Goal: Task Accomplishment & Management: Use online tool/utility

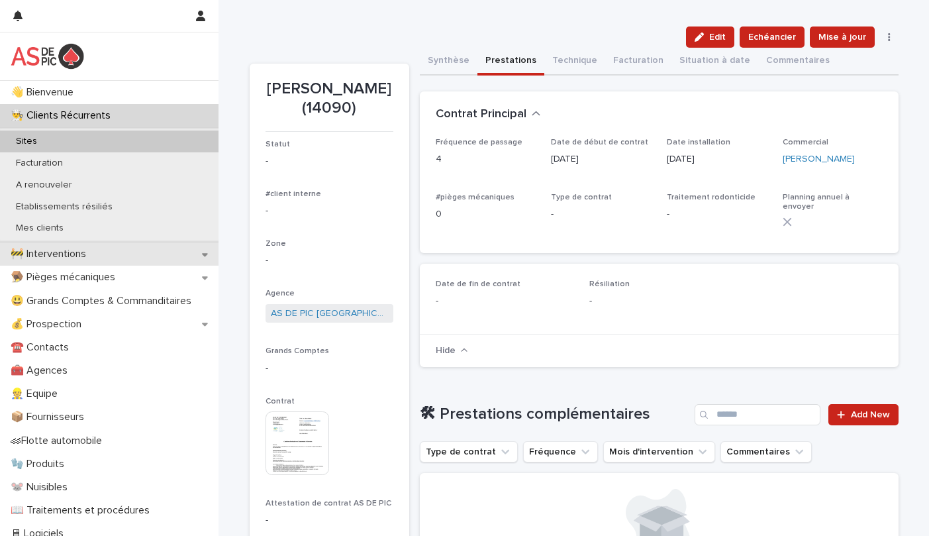
click at [119, 258] on div "🚧 Interventions" at bounding box center [109, 253] width 219 height 23
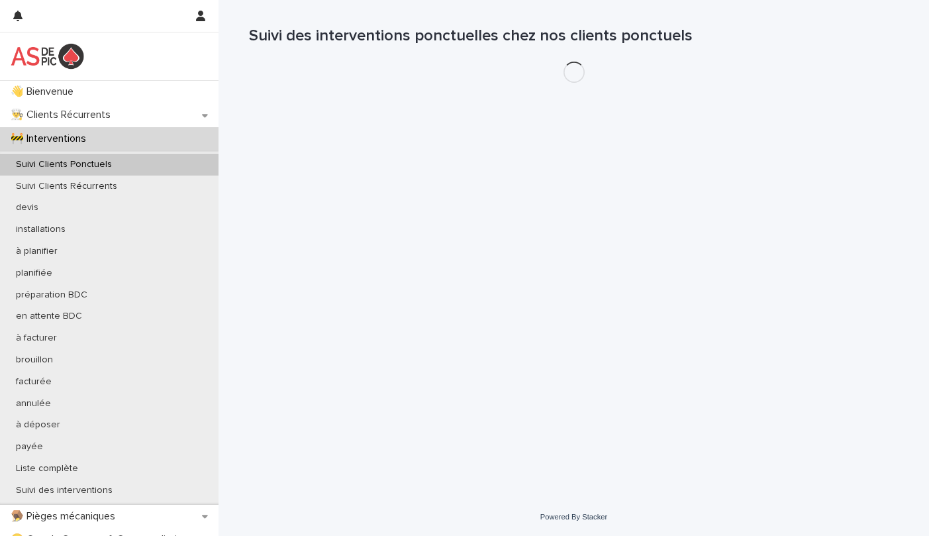
click at [128, 162] on div "Suivi Clients Ponctuels" at bounding box center [109, 165] width 219 height 22
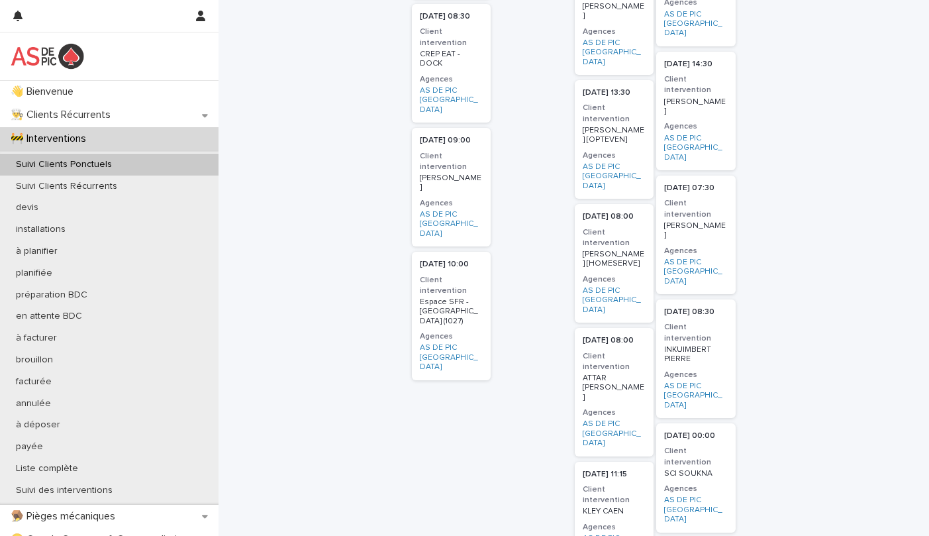
scroll to position [1258, 0]
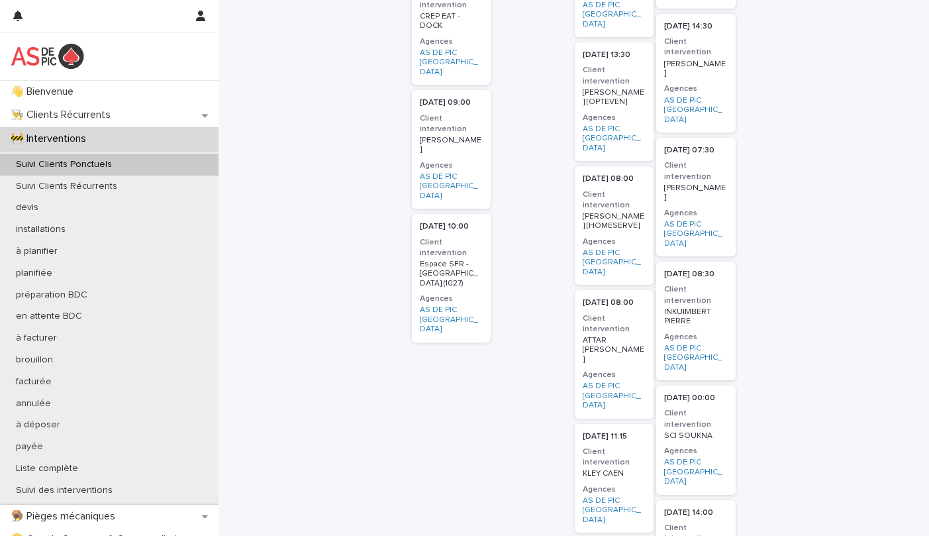
click at [448, 260] on p "Espace SFR - ROUEN ST AIGNAN (1027)" at bounding box center [451, 274] width 63 height 28
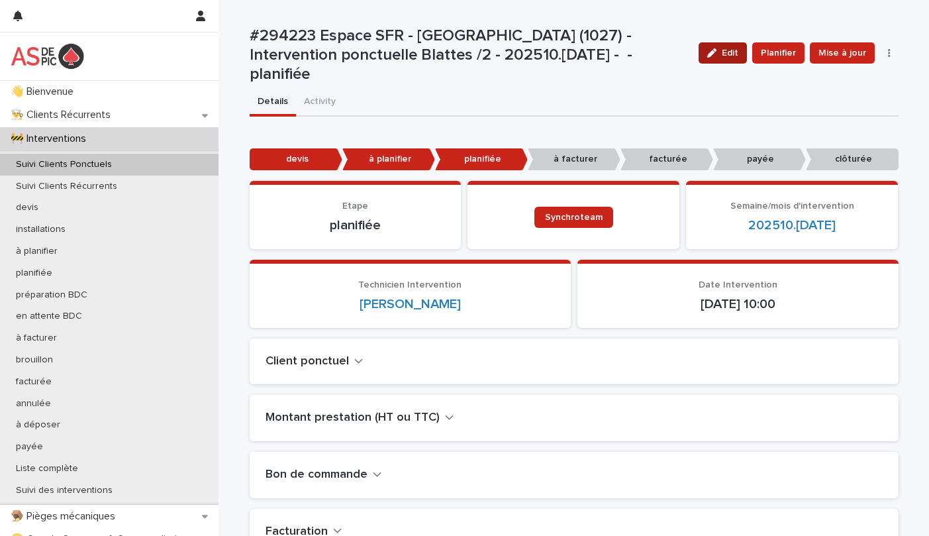
click at [724, 57] on span "Edit" at bounding box center [730, 52] width 17 height 9
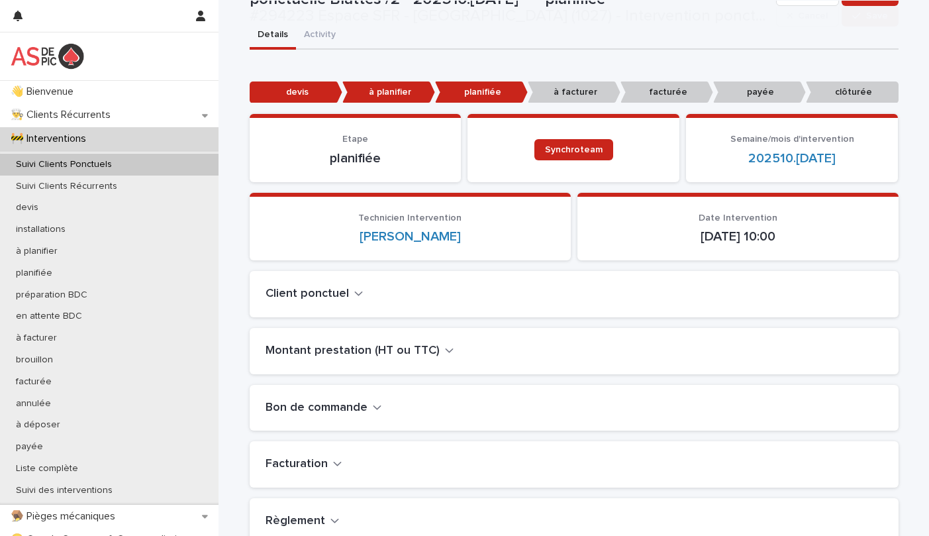
scroll to position [199, 0]
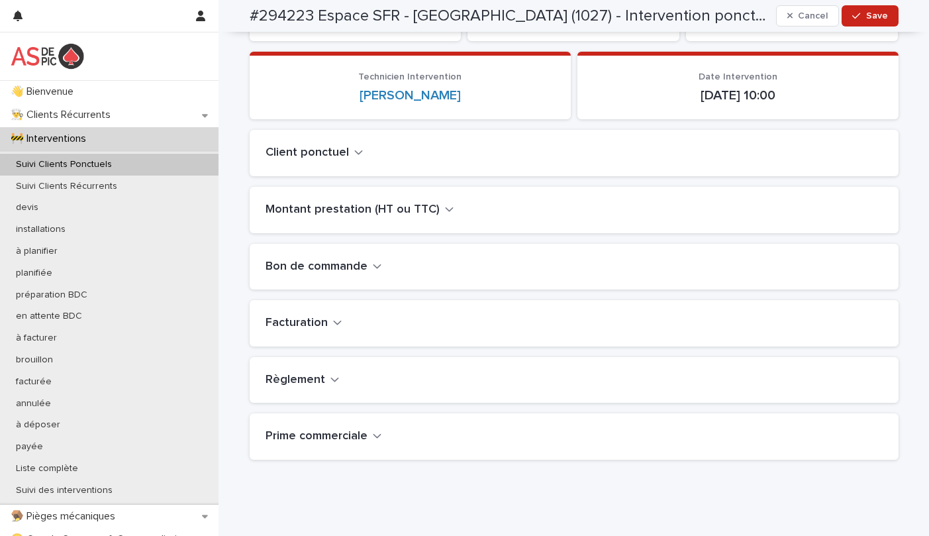
drag, startPoint x: 356, startPoint y: 205, endPoint x: 373, endPoint y: 221, distance: 23.4
click at [356, 203] on h2 "Montant prestation (HT ou TTC)" at bounding box center [353, 210] width 174 height 15
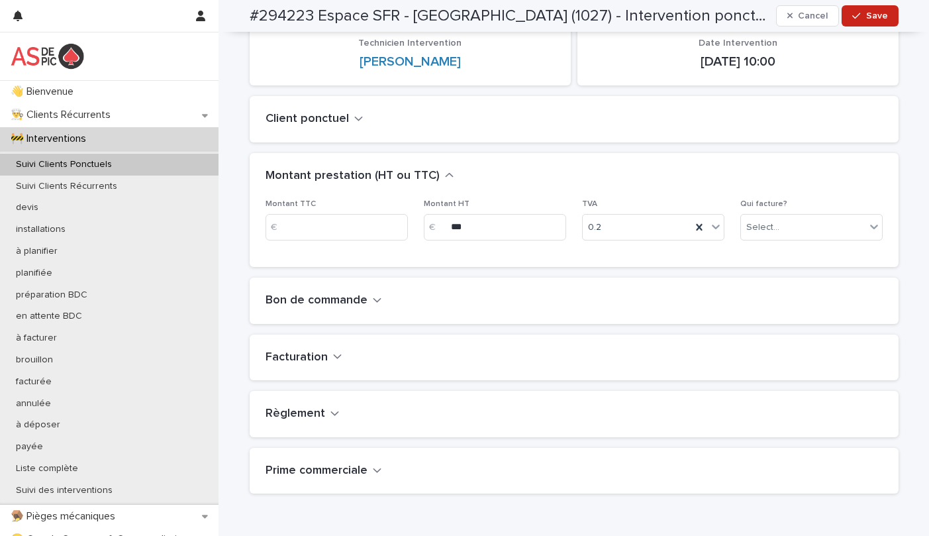
click at [342, 115] on button "Client ponctuel" at bounding box center [315, 119] width 98 height 15
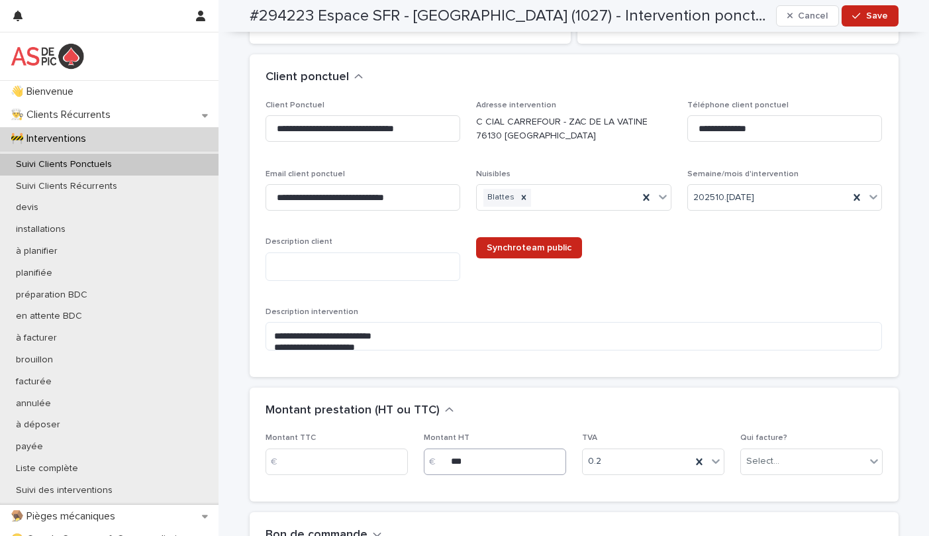
scroll to position [238, 0]
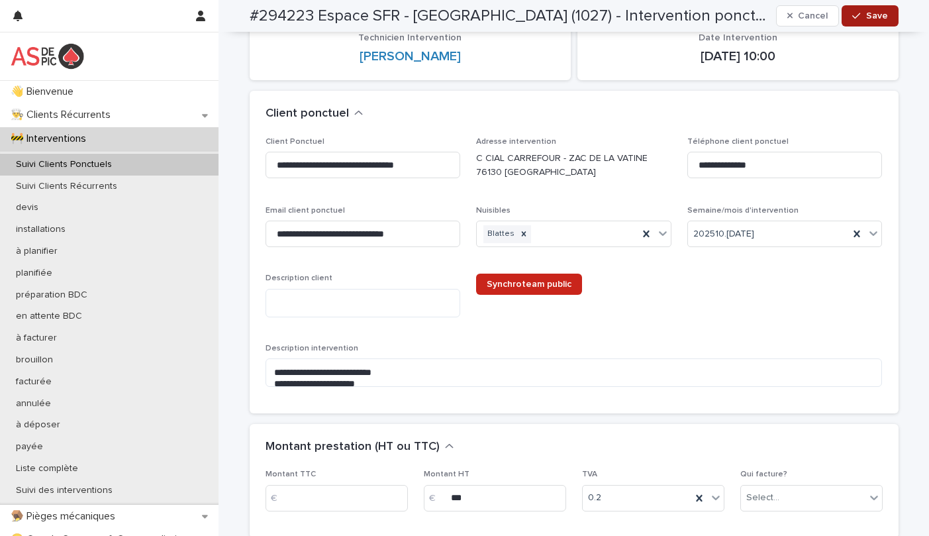
click at [879, 15] on span "Save" at bounding box center [877, 15] width 22 height 9
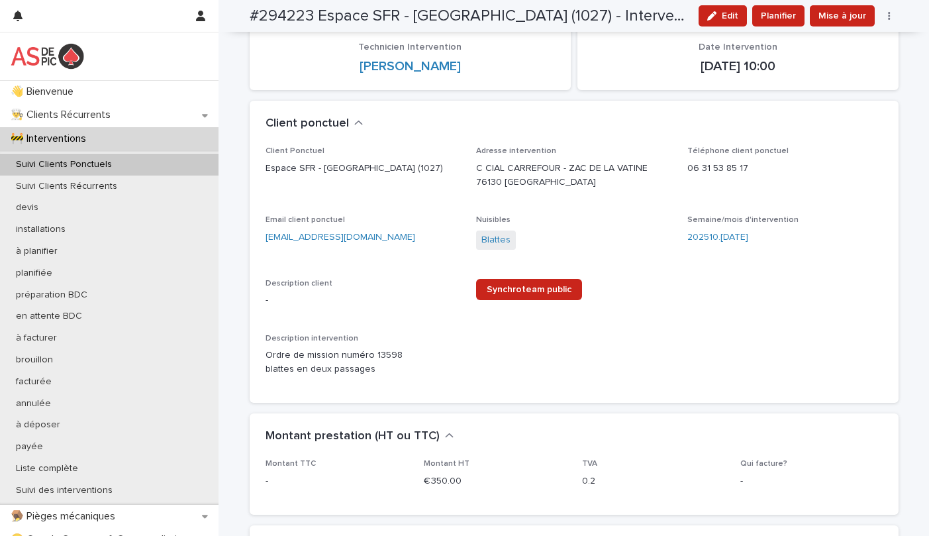
scroll to position [221, 0]
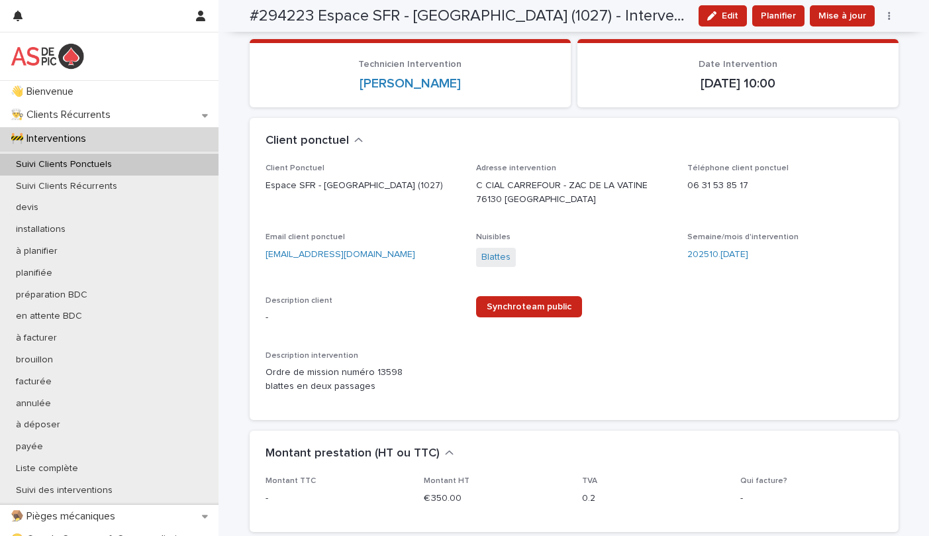
click at [711, 13] on icon "button" at bounding box center [711, 15] width 9 height 9
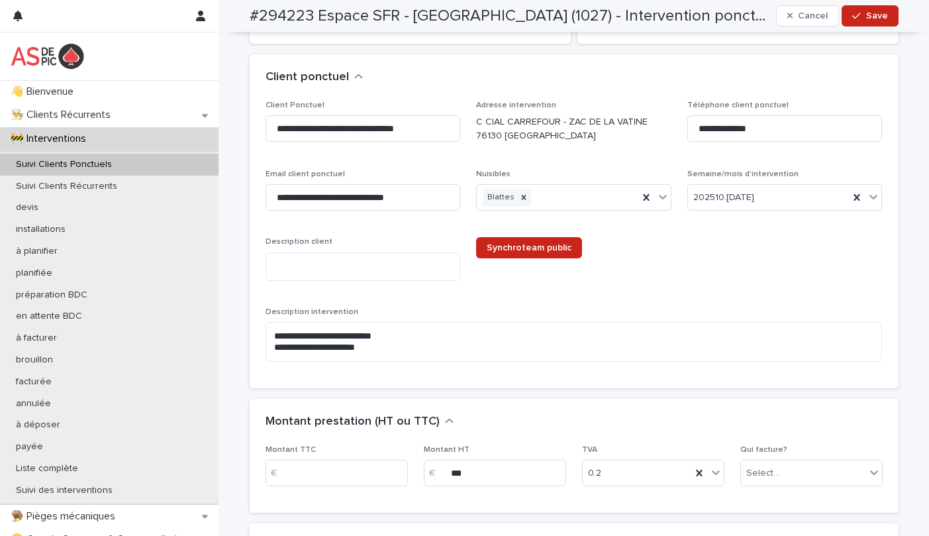
scroll to position [430, 0]
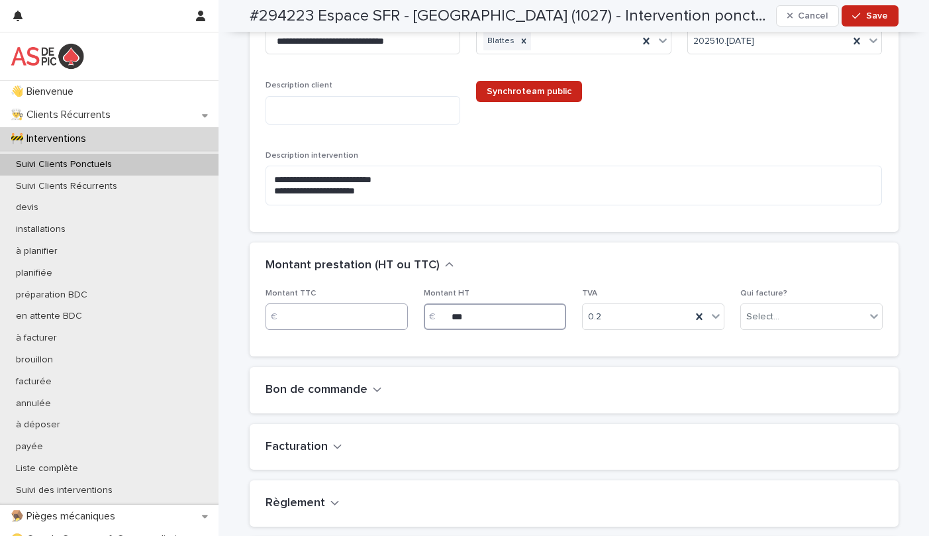
drag, startPoint x: 501, startPoint y: 317, endPoint x: 348, endPoint y: 312, distance: 153.1
click at [364, 312] on div "Montant TTC € Montant HT € *** TVA 0.2 Qui facture? Select..." at bounding box center [574, 315] width 617 height 52
type input "***"
drag, startPoint x: 869, startPoint y: 15, endPoint x: 838, endPoint y: 27, distance: 33.3
click at [869, 15] on span "Save" at bounding box center [877, 15] width 22 height 9
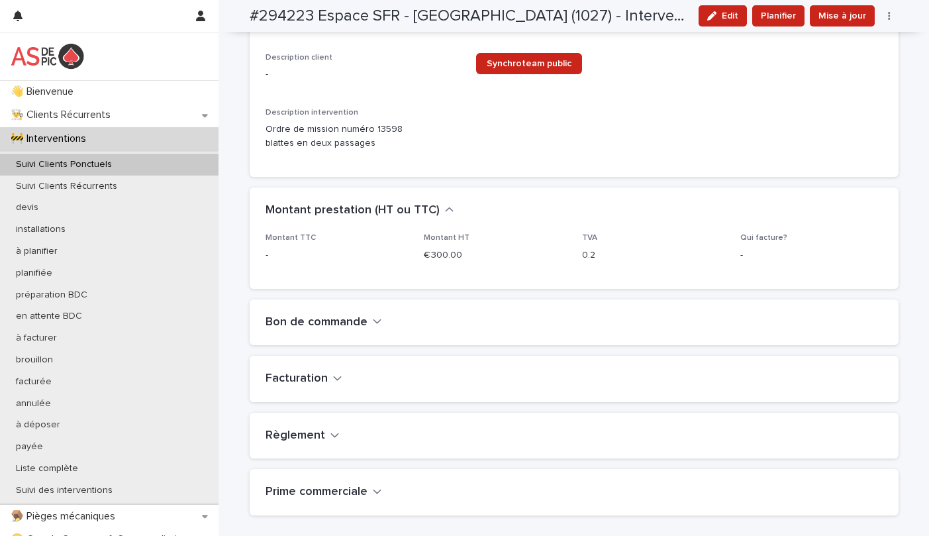
scroll to position [413, 0]
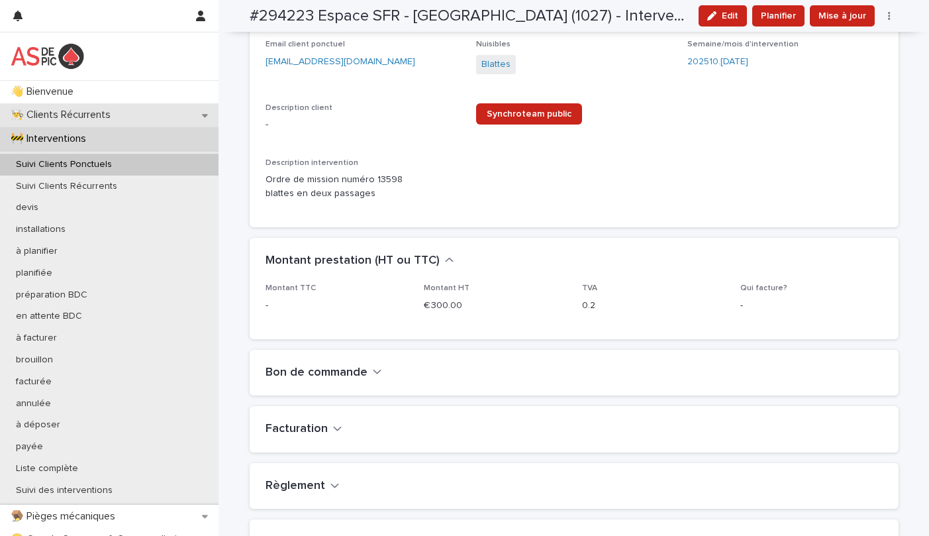
click at [100, 115] on p "👨‍🍳 Clients Récurrents" at bounding box center [63, 115] width 116 height 13
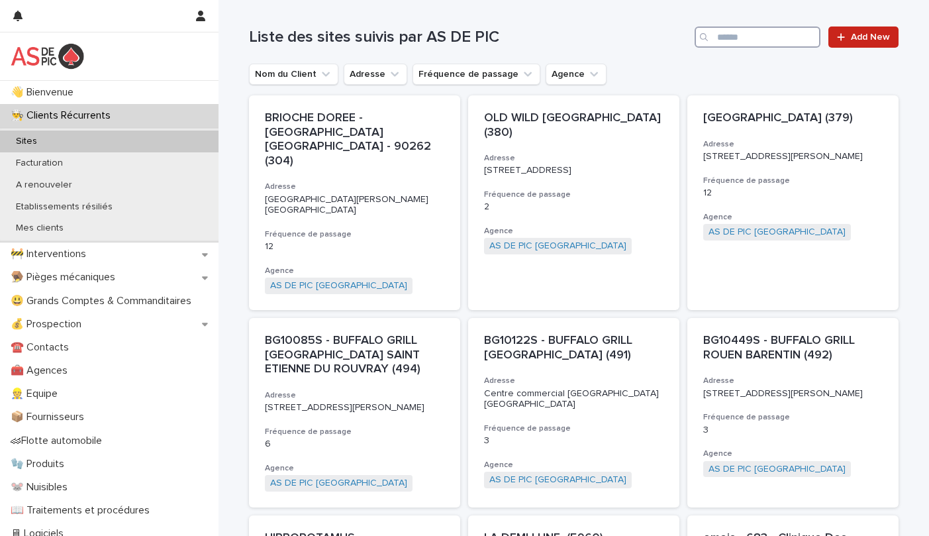
click at [758, 39] on input "Search" at bounding box center [758, 36] width 126 height 21
type input "**********"
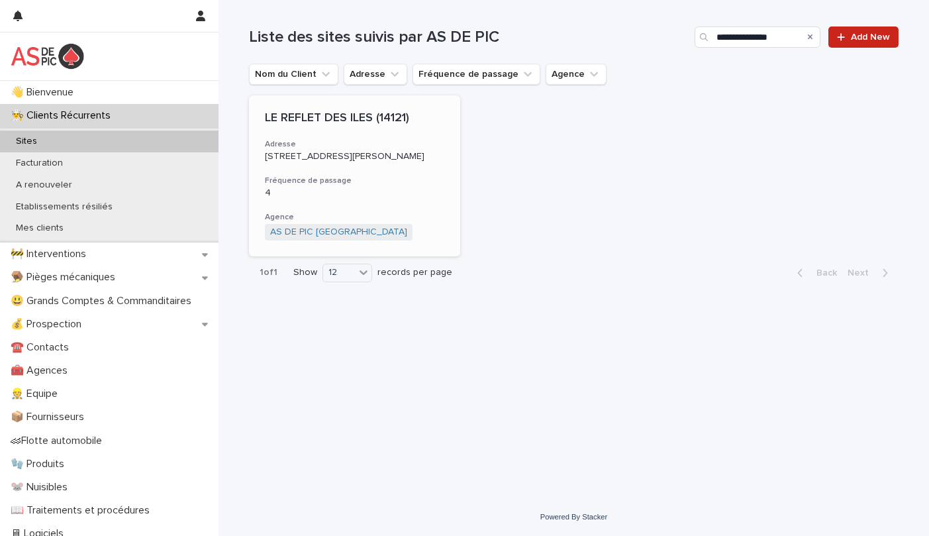
click at [401, 162] on p "127 rue du maréchal joffre 76600 LE HAVRE" at bounding box center [354, 156] width 179 height 11
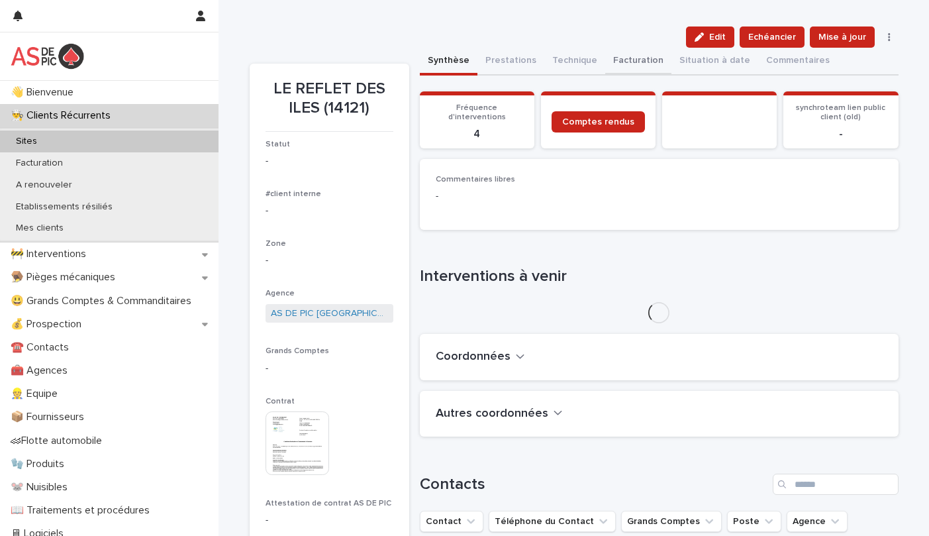
click at [633, 56] on button "Facturation" at bounding box center [638, 62] width 66 height 28
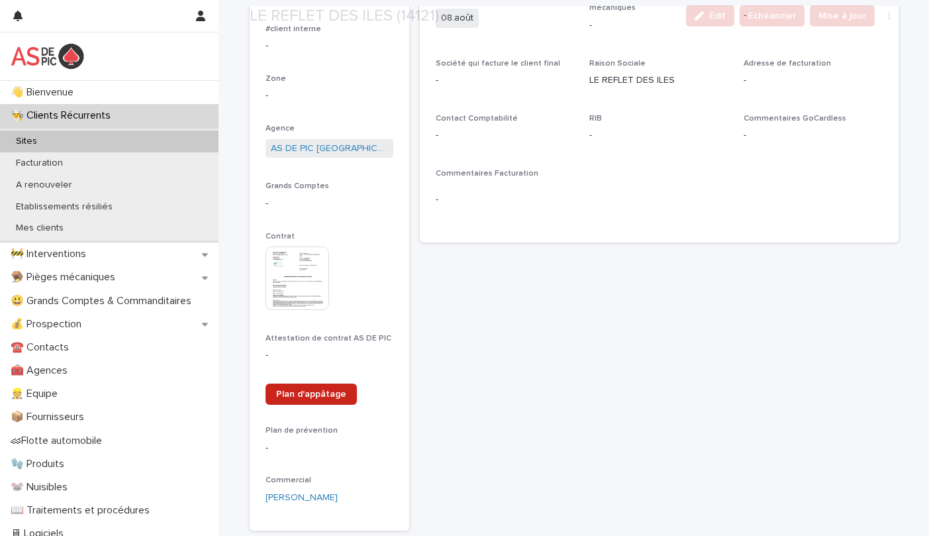
scroll to position [199, 0]
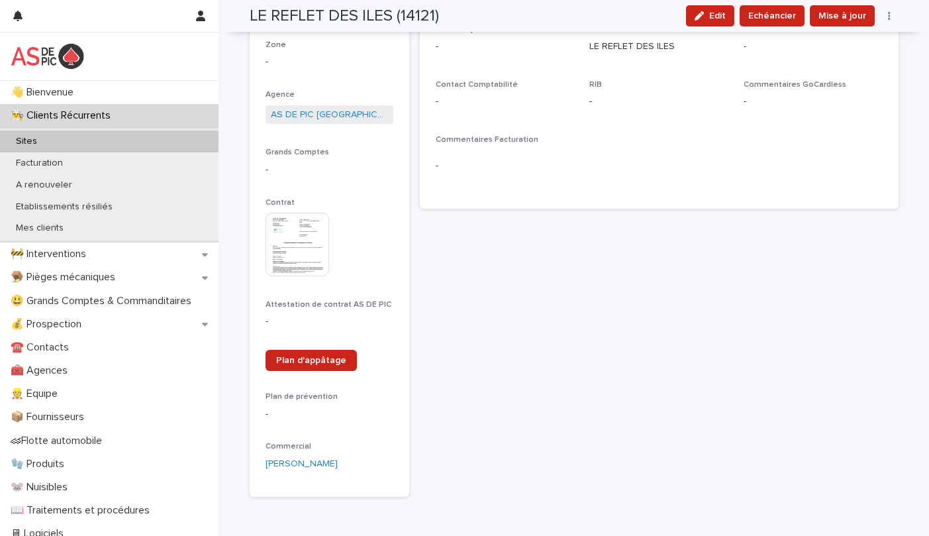
click at [312, 224] on img at bounding box center [298, 245] width 64 height 64
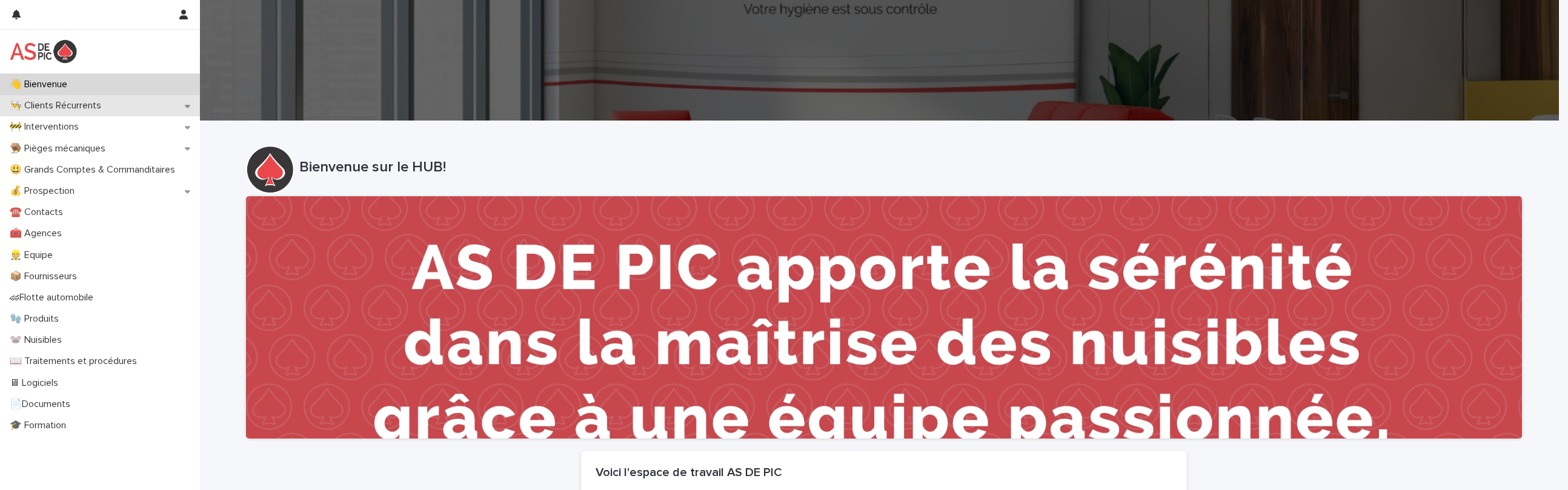
click at [106, 100] on p "👨‍🍳 Clients Récurrents" at bounding box center [58, 105] width 106 height 12
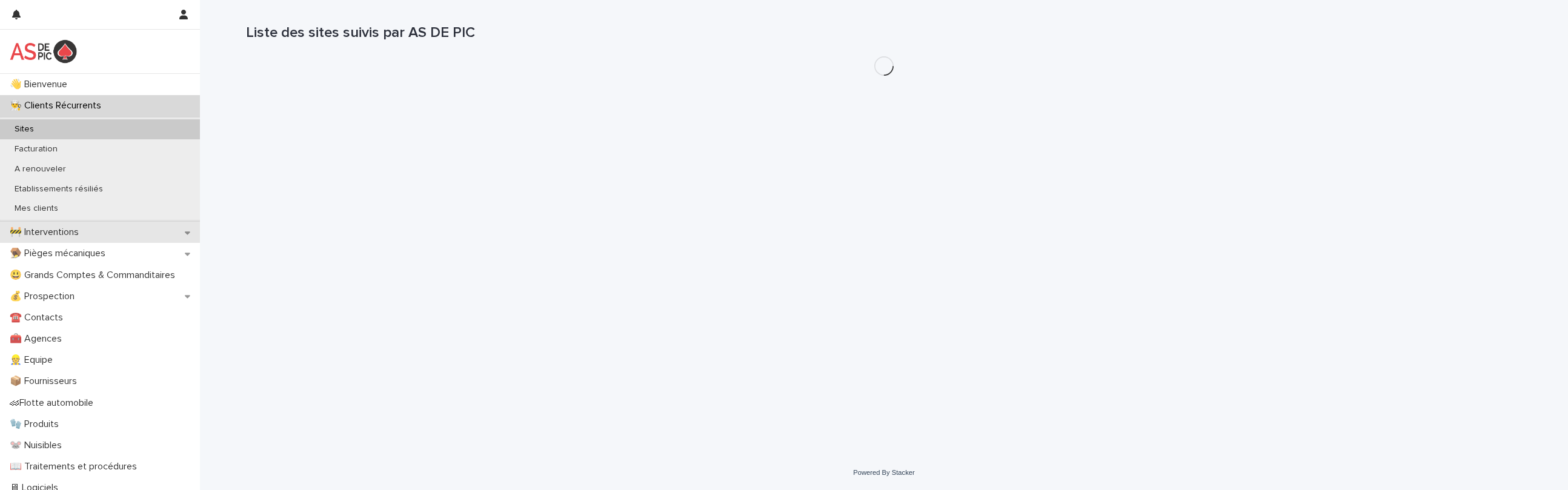
click at [96, 238] on div "🚧 Interventions" at bounding box center [100, 231] width 200 height 21
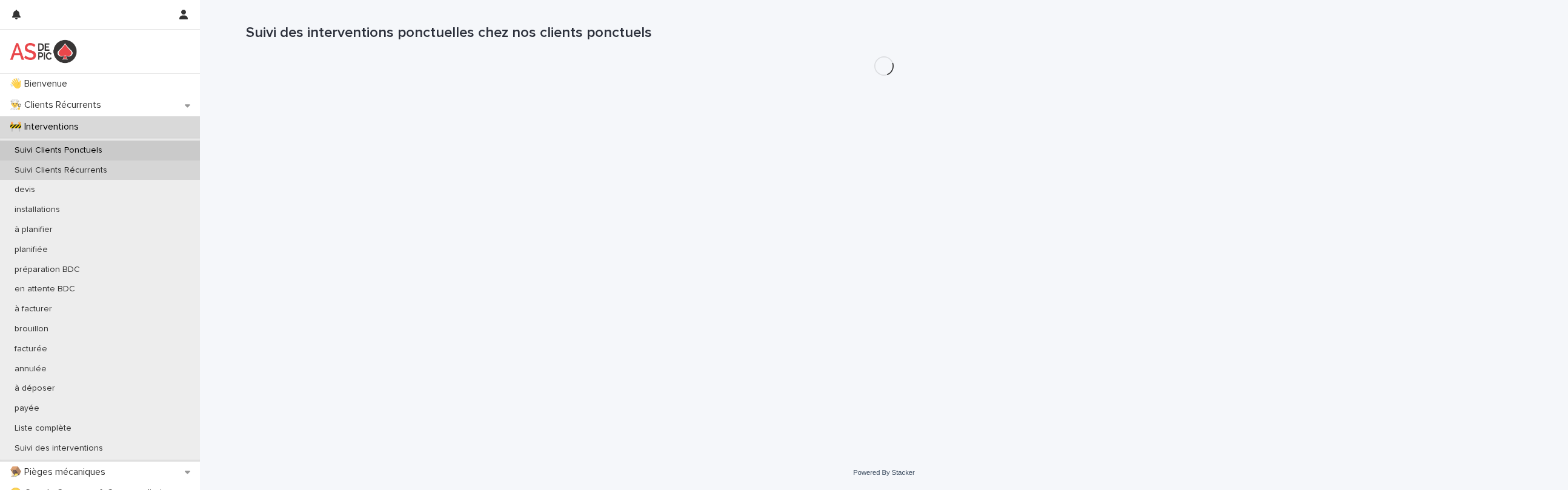
click at [124, 162] on div "Suivi Clients Récurrents" at bounding box center [100, 170] width 200 height 20
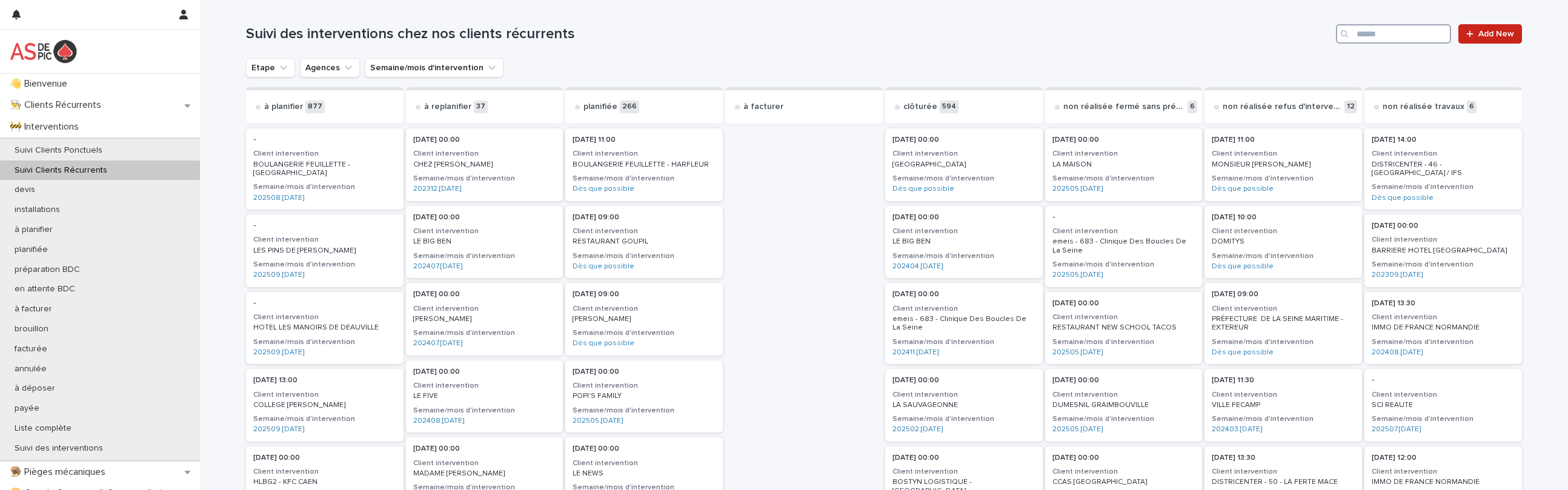
click at [1369, 33] on input "Search" at bounding box center [1393, 33] width 115 height 19
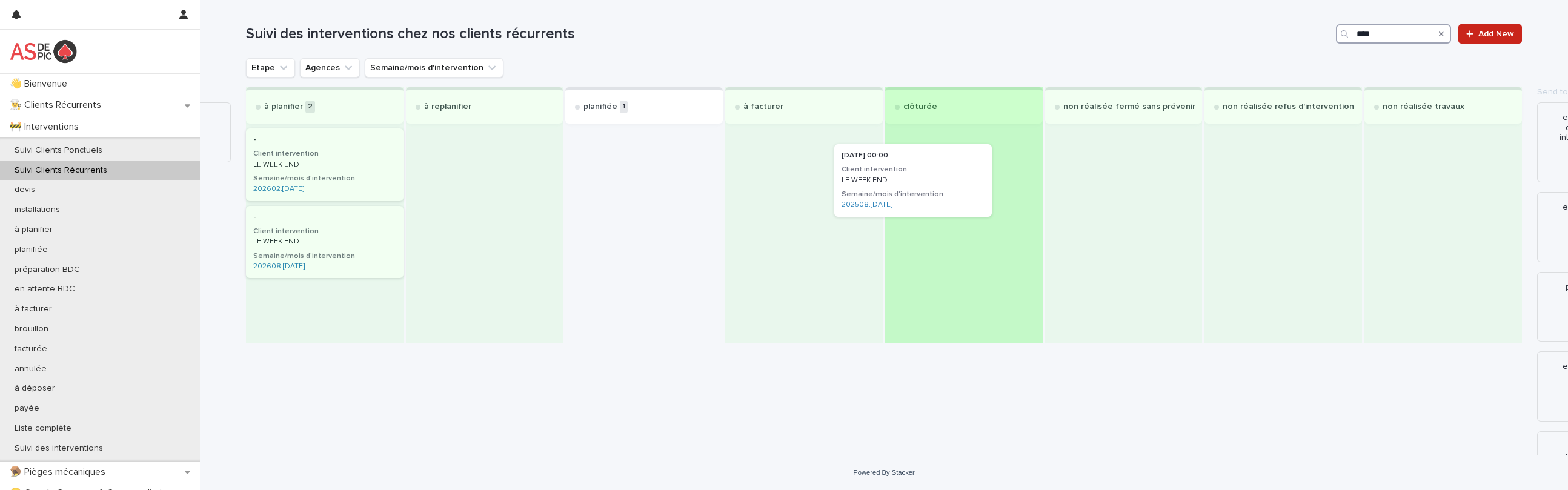
drag, startPoint x: 675, startPoint y: 165, endPoint x: 919, endPoint y: 179, distance: 244.4
click at [919, 179] on div "à planifier 2 - Client intervention LE WEEK END [PERSON_NAME]/mois d'interventi…" at bounding box center [884, 215] width 1276 height 256
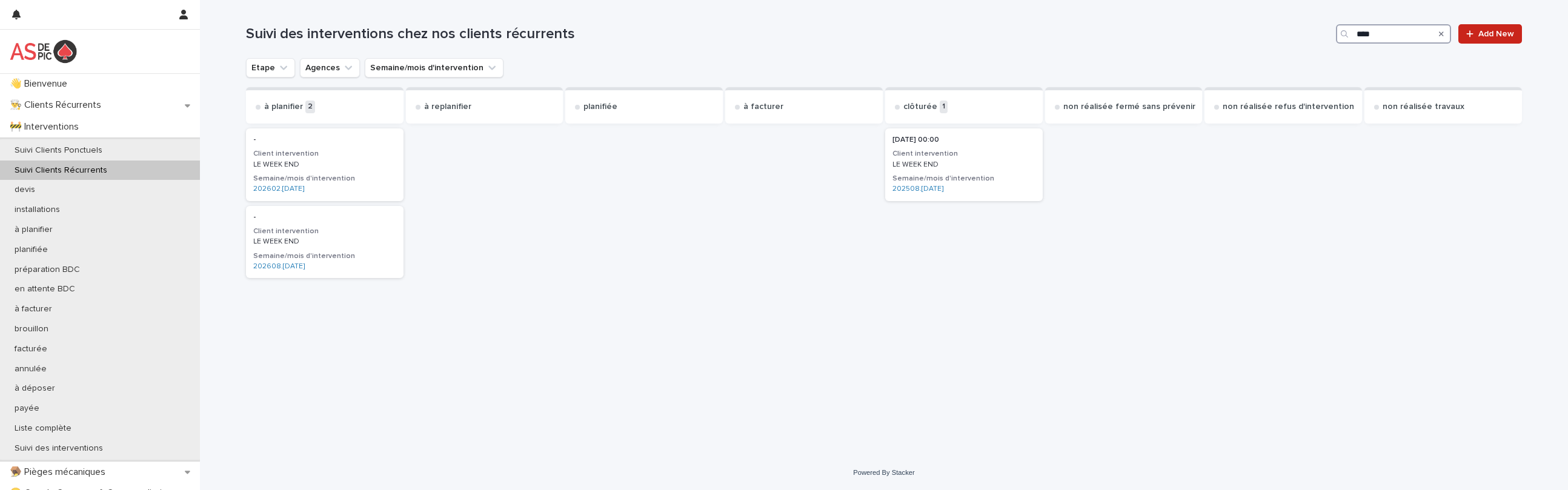
drag, startPoint x: 1398, startPoint y: 34, endPoint x: 1213, endPoint y: 21, distance: 185.5
click at [1214, 23] on div "Suivi des interventions chez nos clients récurrents **** Add New" at bounding box center [884, 29] width 1276 height 59
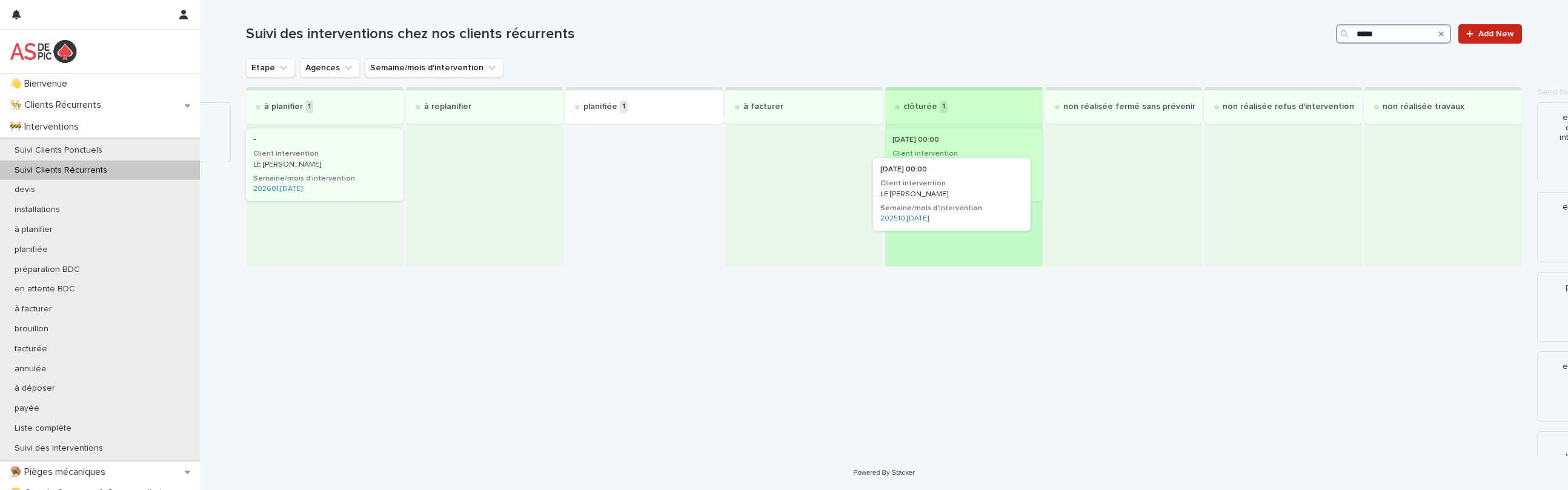
drag, startPoint x: 625, startPoint y: 157, endPoint x: 936, endPoint y: 188, distance: 312.5
click at [936, 188] on div "à planifier 1 - Client intervention LE [PERSON_NAME]/mois d'intervention 202601…" at bounding box center [884, 176] width 1276 height 179
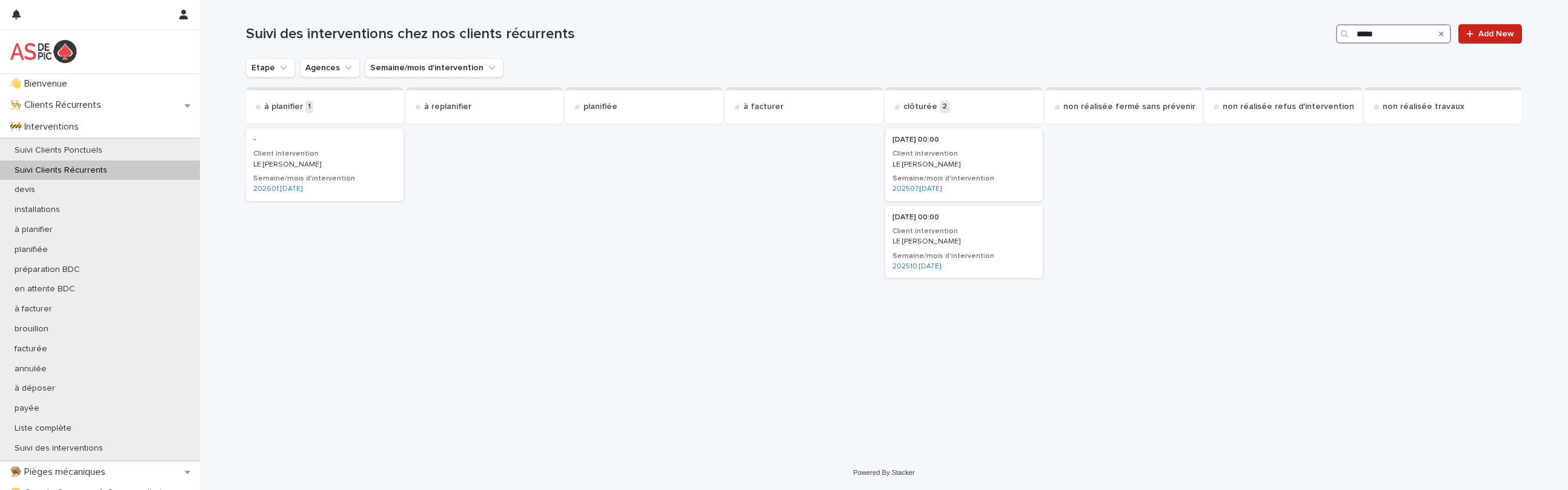
type input "*****"
